Goal: Navigation & Orientation: Find specific page/section

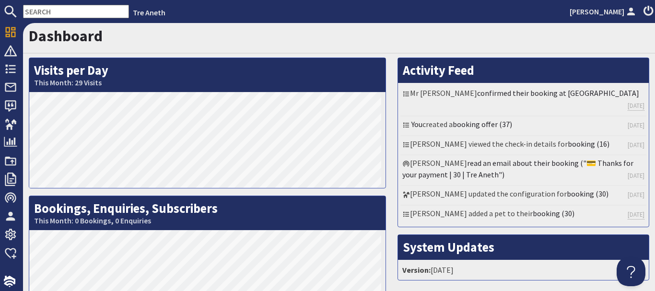
click at [312, 39] on h1 "Dashboard" at bounding box center [339, 36] width 621 height 18
